Goal: Information Seeking & Learning: Learn about a topic

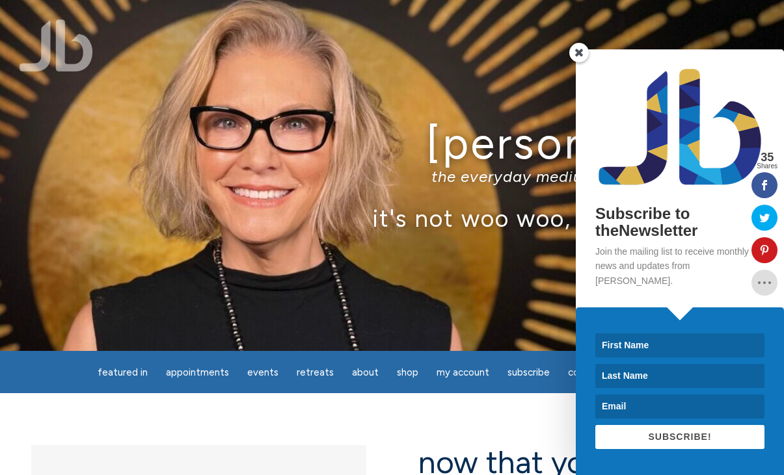
click at [411, 88] on div "[PERSON_NAME] the everyday medium™, intuitive teacher it's not woo woo, it's tr…" at bounding box center [392, 175] width 784 height 351
click at [579, 62] on span at bounding box center [579, 53] width 20 height 20
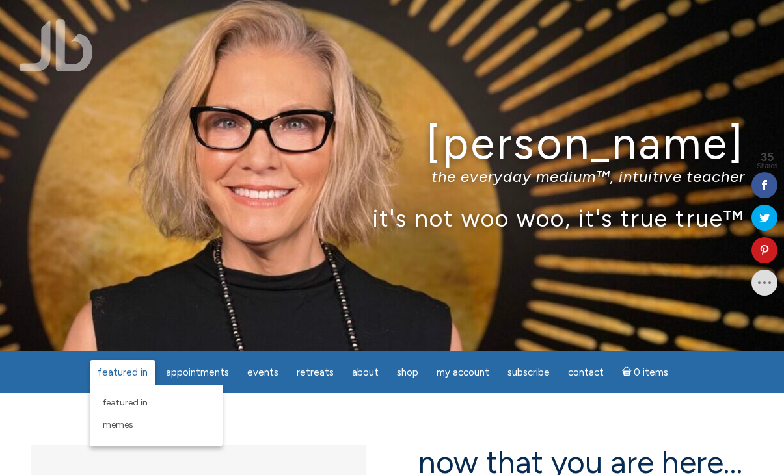
click at [139, 373] on span "featured in" at bounding box center [123, 373] width 50 height 12
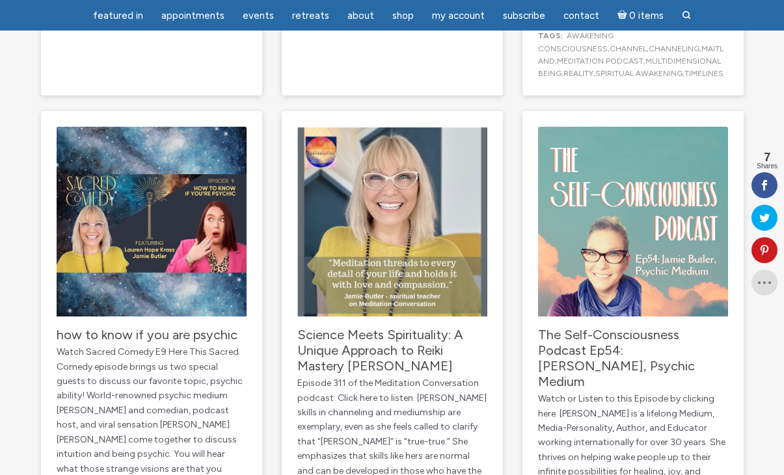
scroll to position [1393, 0]
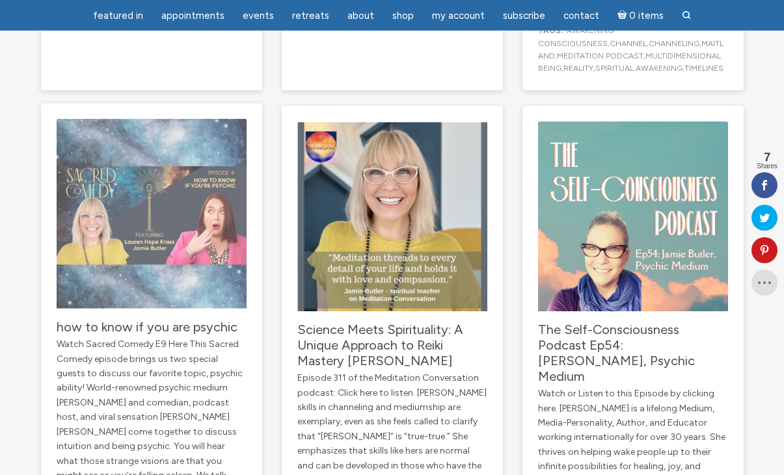
click at [193, 171] on img "main" at bounding box center [152, 214] width 190 height 190
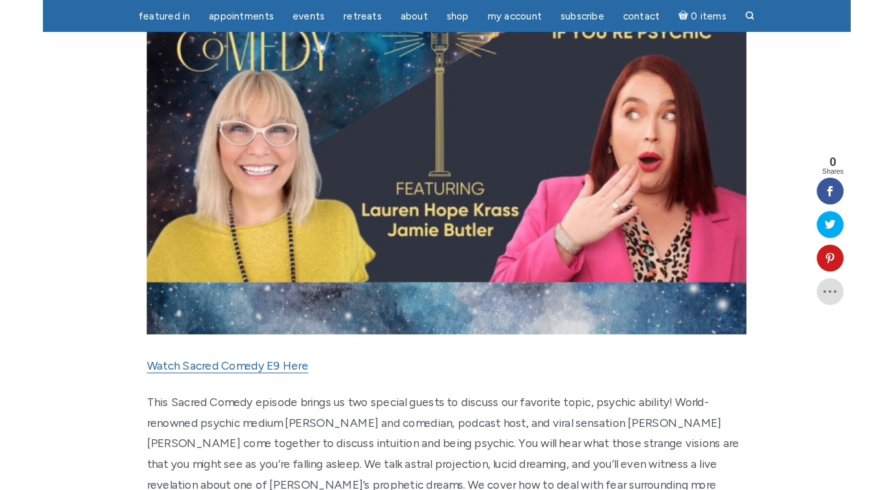
scroll to position [299, 0]
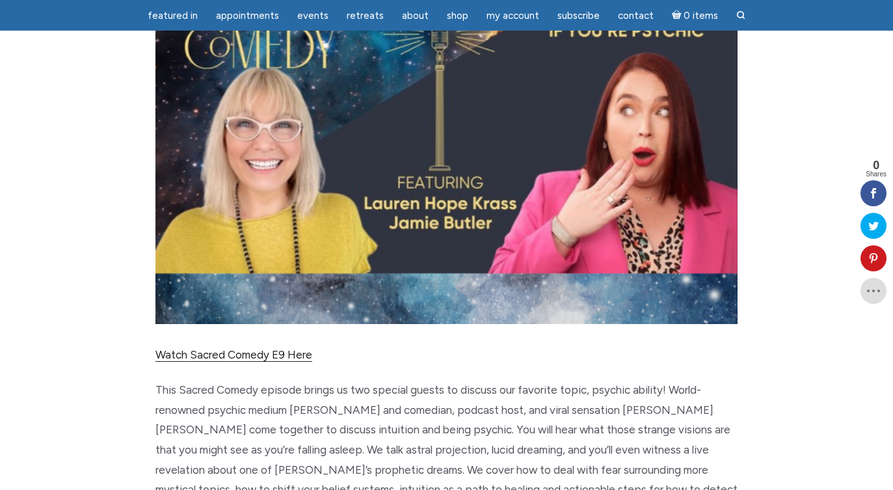
click at [259, 359] on link "Watch Sacred Comedy E9 Here" at bounding box center [233, 355] width 157 height 14
